Goal: Transaction & Acquisition: Purchase product/service

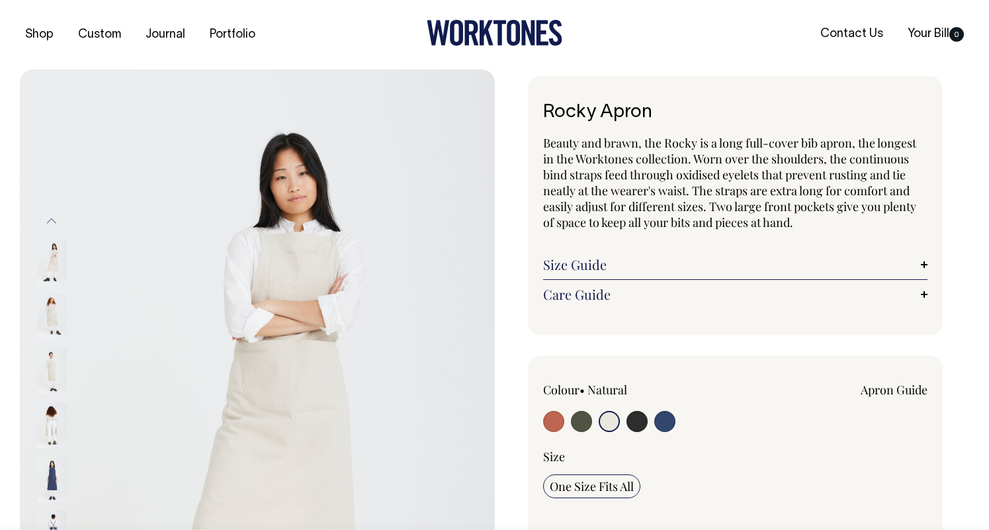
select select "Natural"
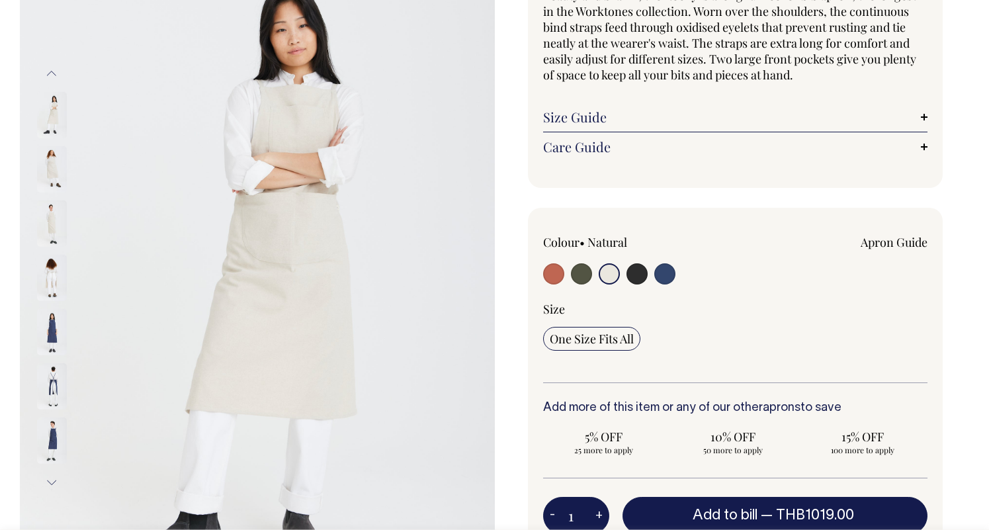
click at [52, 73] on button "Previous" at bounding box center [52, 73] width 20 height 30
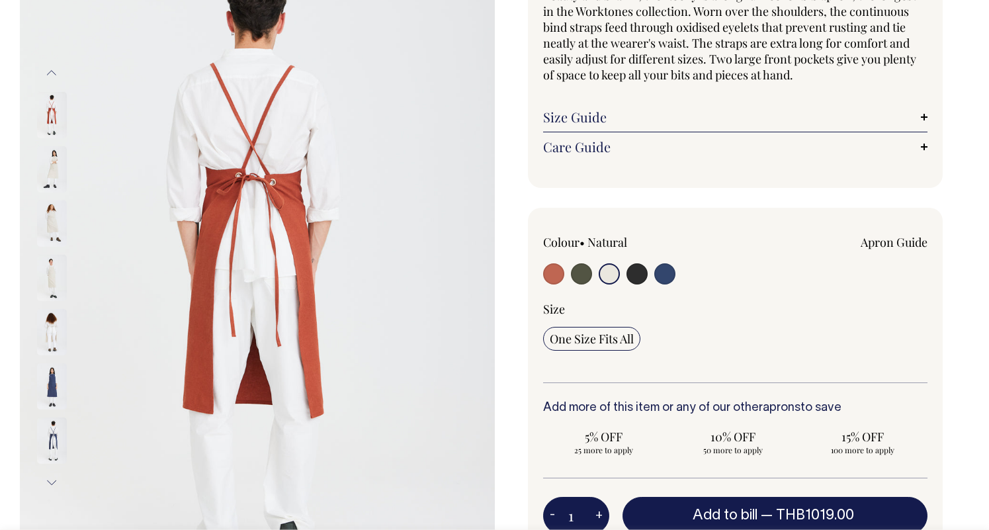
click at [50, 163] on img at bounding box center [52, 169] width 30 height 46
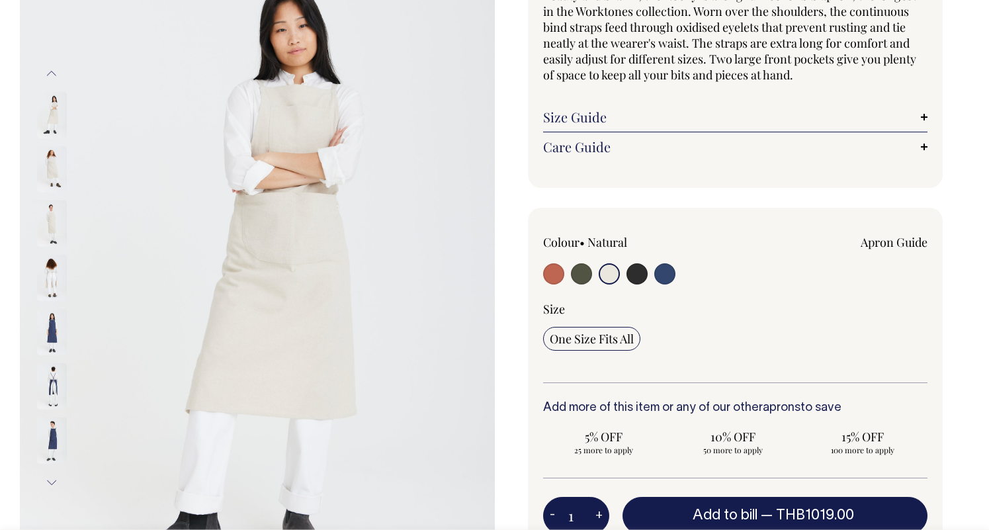
click at [52, 192] on img at bounding box center [52, 169] width 30 height 46
click at [50, 173] on img at bounding box center [52, 169] width 30 height 46
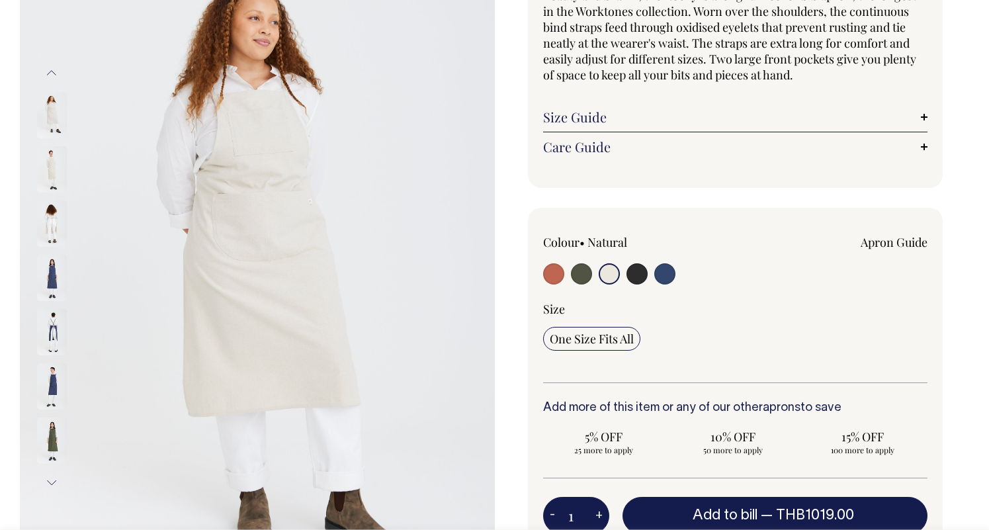
click at [53, 173] on img at bounding box center [52, 169] width 30 height 46
click at [54, 167] on img at bounding box center [52, 169] width 30 height 46
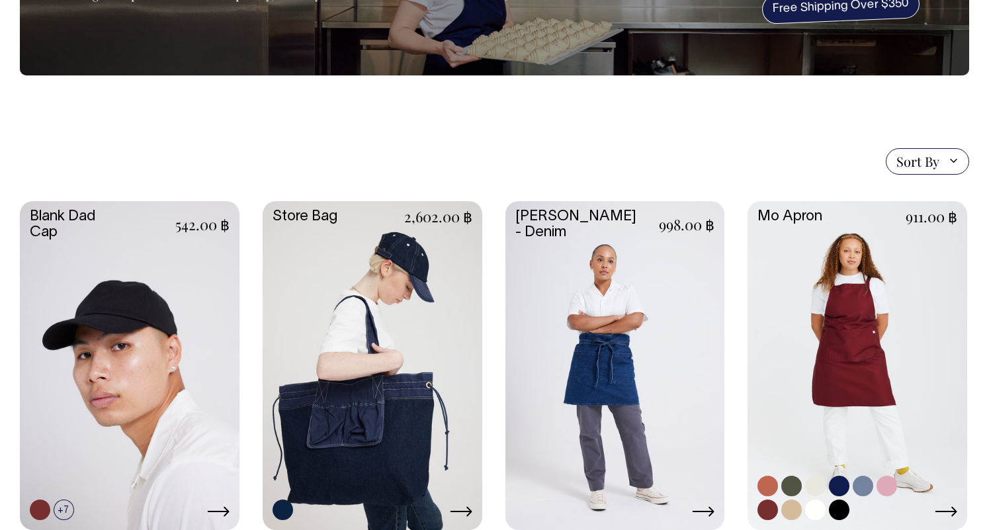
scroll to position [190, 0]
click at [814, 484] on link at bounding box center [815, 486] width 21 height 21
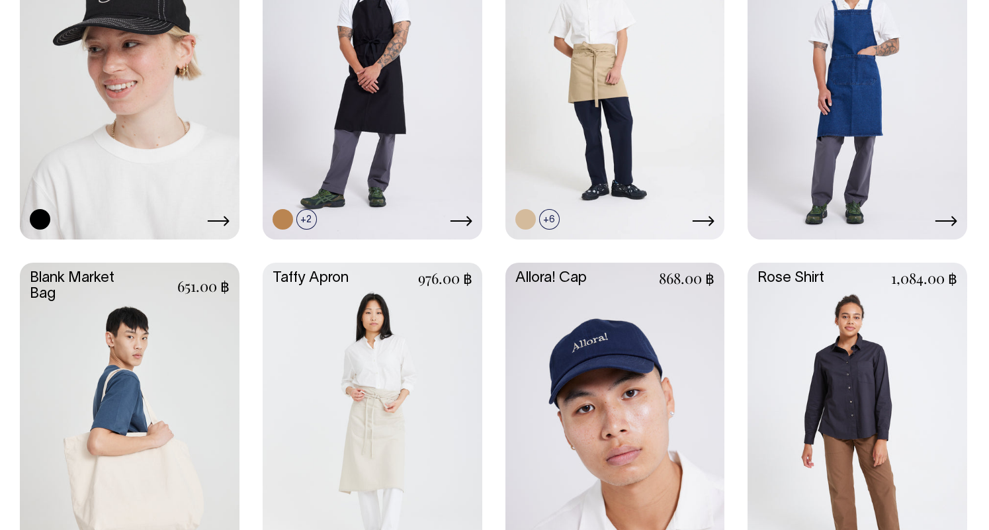
scroll to position [1537, 0]
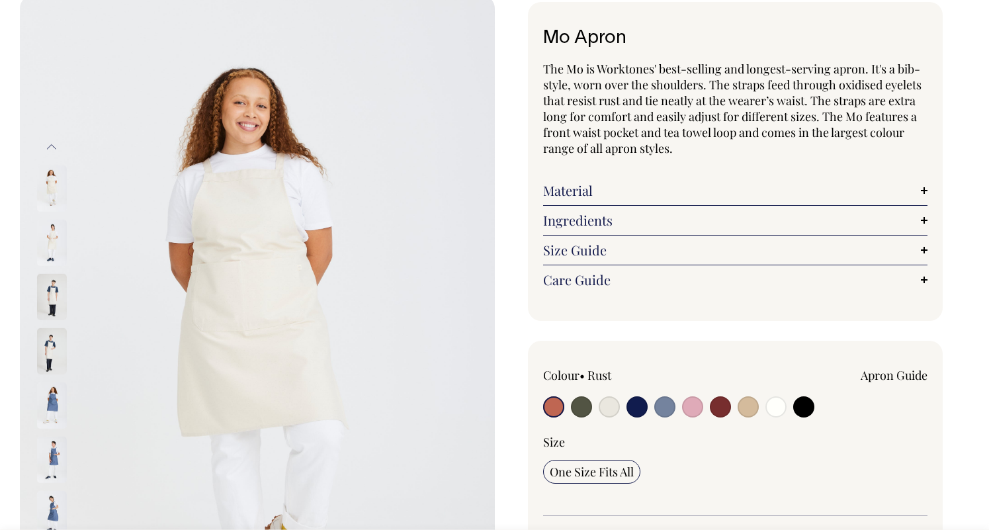
radio input "true"
select select "Natural"
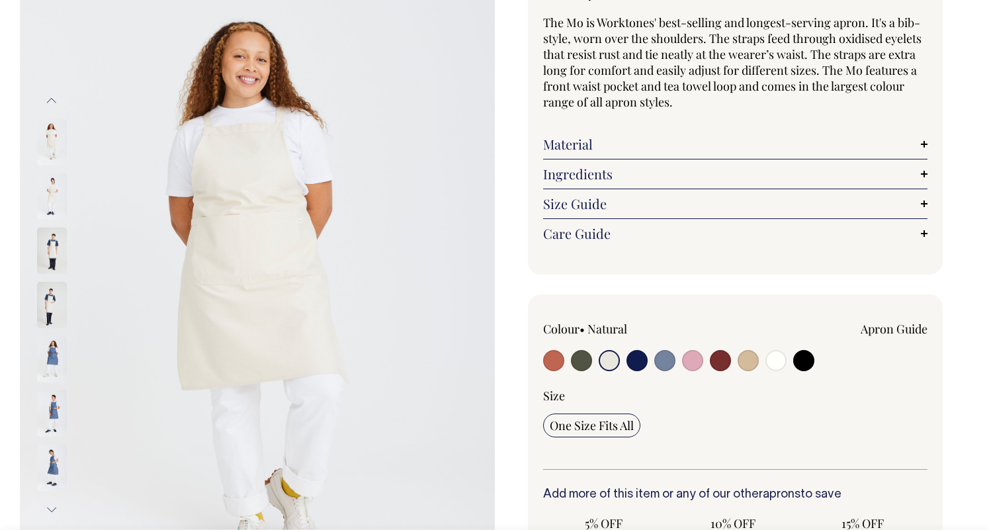
scroll to position [121, 0]
click at [65, 95] on div "Previous" at bounding box center [69, 304] width 66 height 439
click at [58, 97] on button "Previous" at bounding box center [52, 100] width 20 height 30
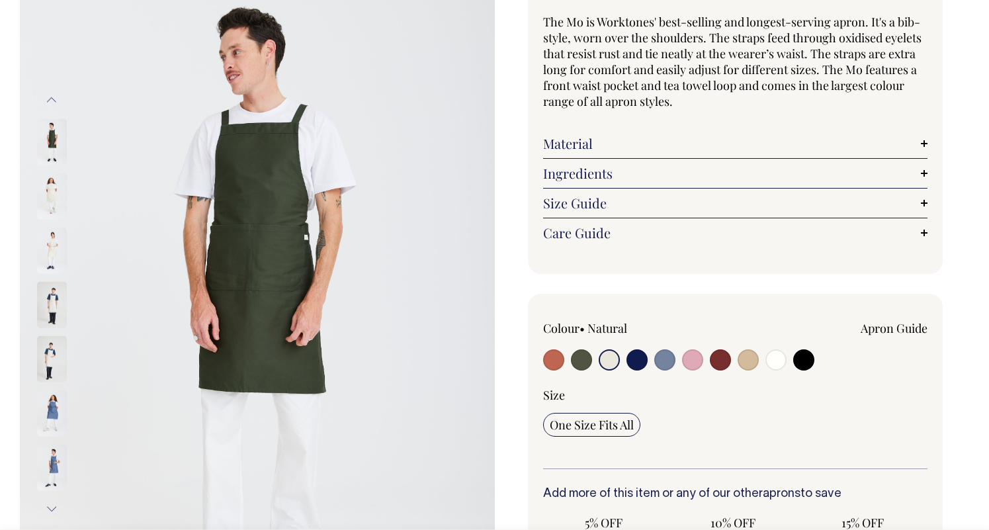
click at [49, 190] on img at bounding box center [52, 196] width 30 height 46
click at [56, 142] on img at bounding box center [52, 141] width 30 height 46
click at [54, 202] on img at bounding box center [52, 196] width 30 height 46
